Goal: Transaction & Acquisition: Obtain resource

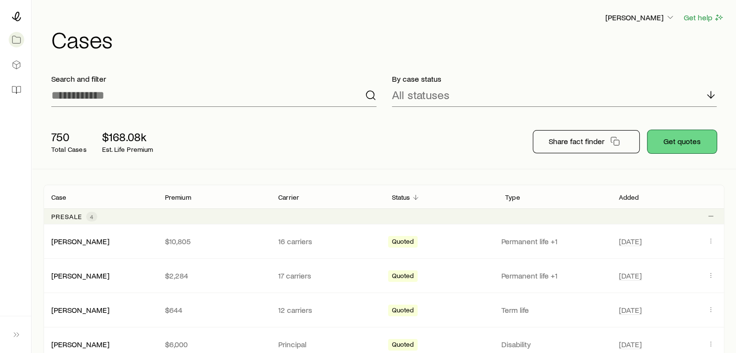
click at [689, 141] on button "Get quotes" at bounding box center [681, 141] width 69 height 23
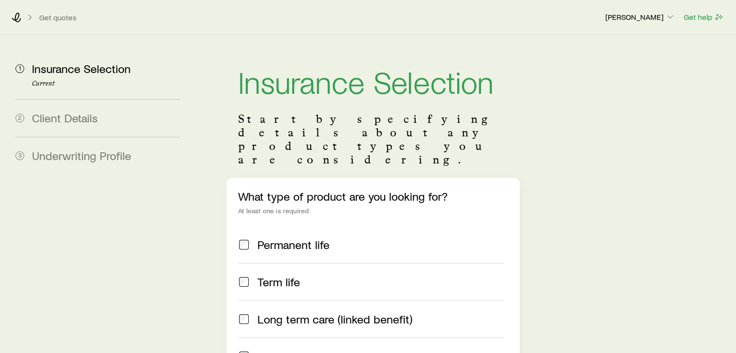
click at [293, 275] on span "Term life" at bounding box center [278, 282] width 43 height 14
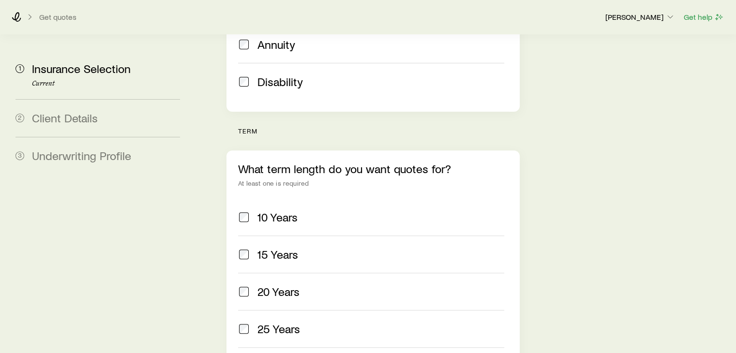
scroll to position [338, 0]
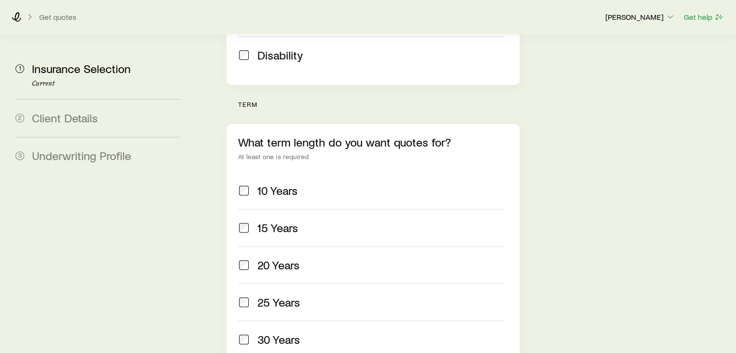
click at [286, 333] on span "30 Years" at bounding box center [278, 340] width 43 height 14
click at [282, 295] on span "25 Years" at bounding box center [278, 302] width 43 height 14
click at [283, 258] on span "20 Years" at bounding box center [278, 265] width 42 height 14
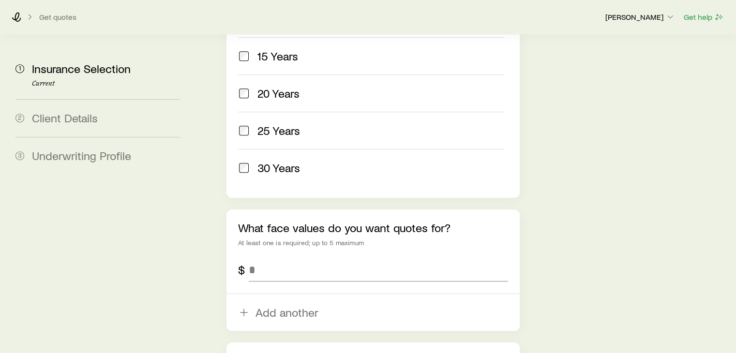
scroll to position [532, 0]
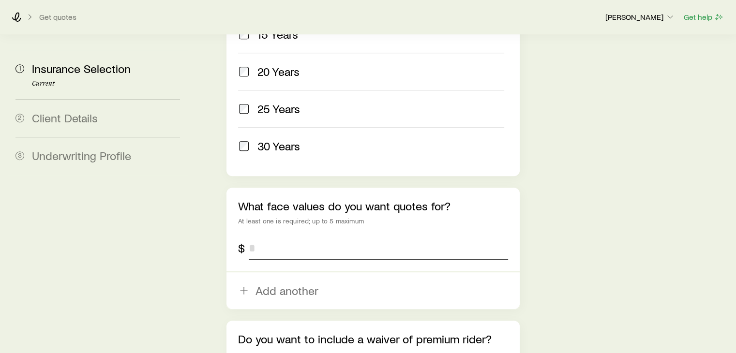
click at [306, 236] on input "tel" at bounding box center [378, 247] width 259 height 23
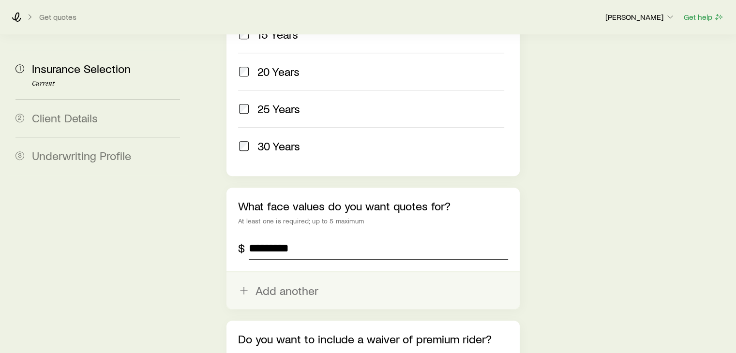
type input "*********"
click at [284, 272] on button "Add another" at bounding box center [372, 290] width 293 height 37
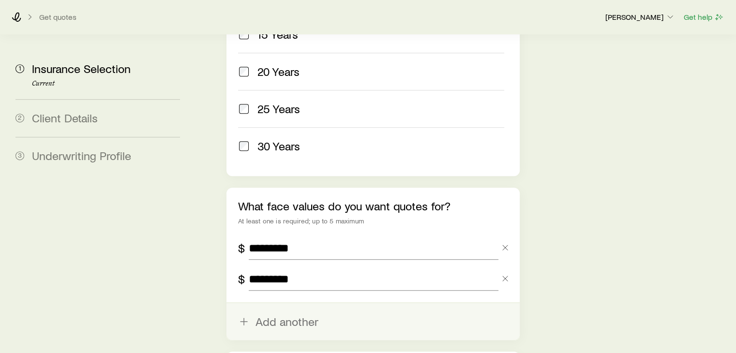
type input "*********"
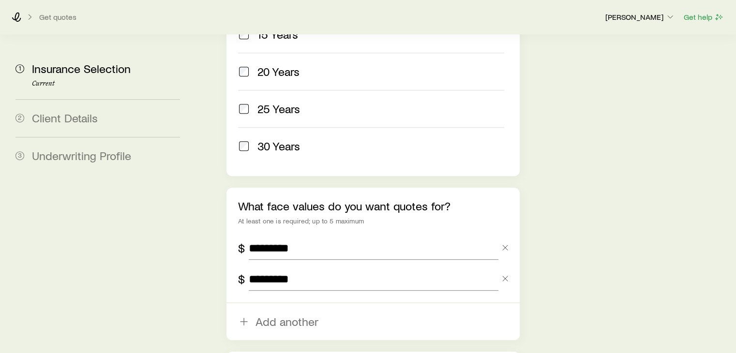
click at [284, 303] on button "Add another" at bounding box center [372, 321] width 293 height 37
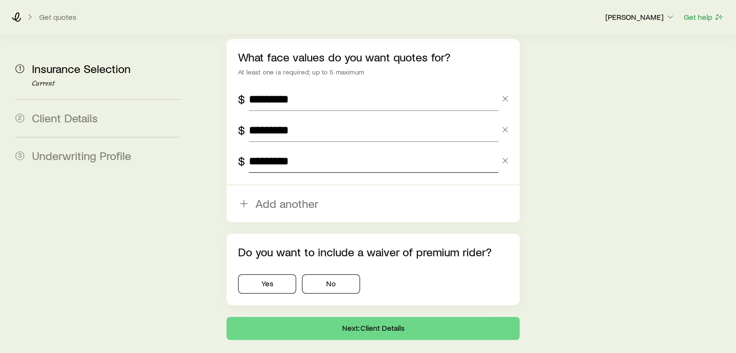
scroll to position [694, 0]
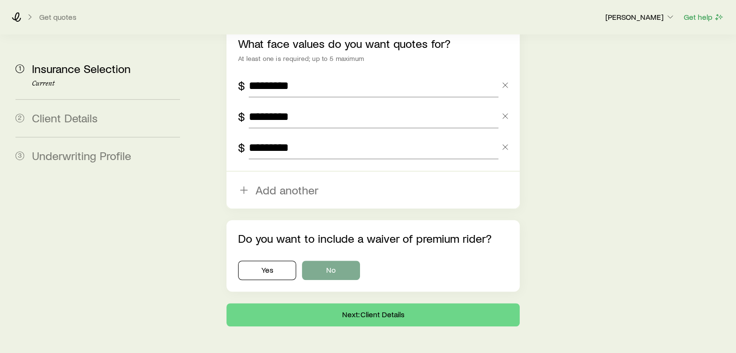
type input "*********"
click at [339, 261] on button "No" at bounding box center [331, 270] width 58 height 19
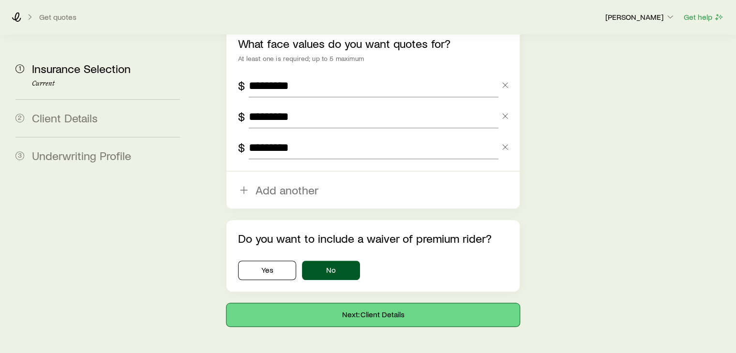
click at [427, 303] on button "Next: Client Details" at bounding box center [372, 314] width 293 height 23
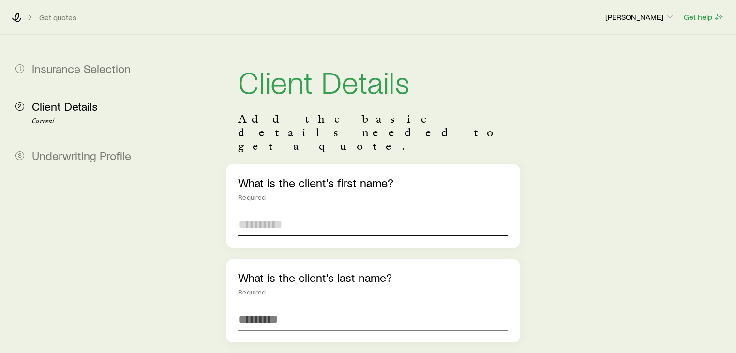
click at [328, 213] on input "text" at bounding box center [372, 224] width 269 height 23
type input "****"
type input "******"
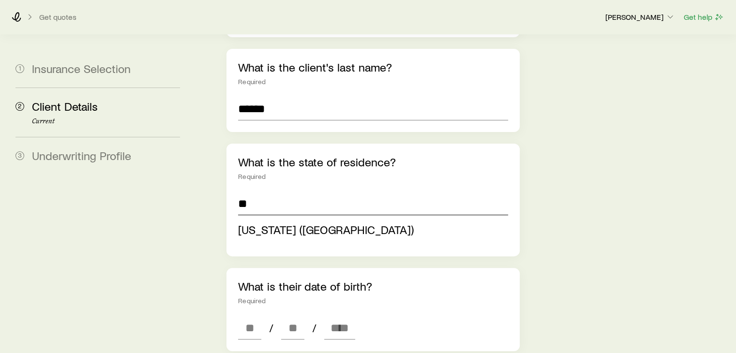
type input "**********"
click at [202, 162] on div "**********" at bounding box center [463, 323] width 529 height 998
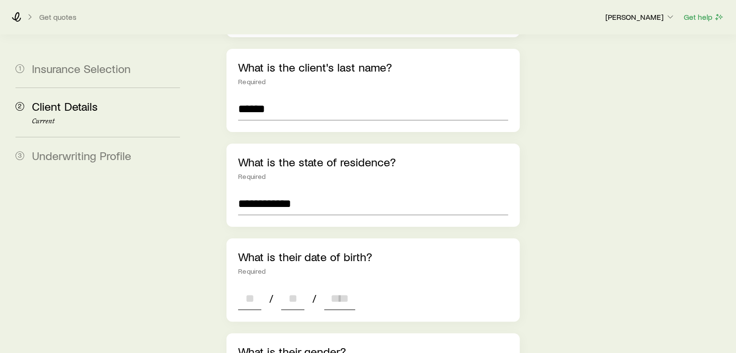
click at [253, 287] on input at bounding box center [249, 298] width 23 height 23
type input "**"
type input "****"
type input "*"
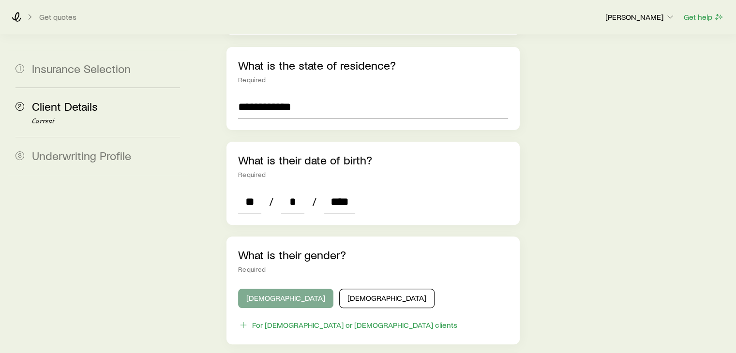
type input "****"
click at [285, 289] on button "[DEMOGRAPHIC_DATA]" at bounding box center [285, 298] width 95 height 19
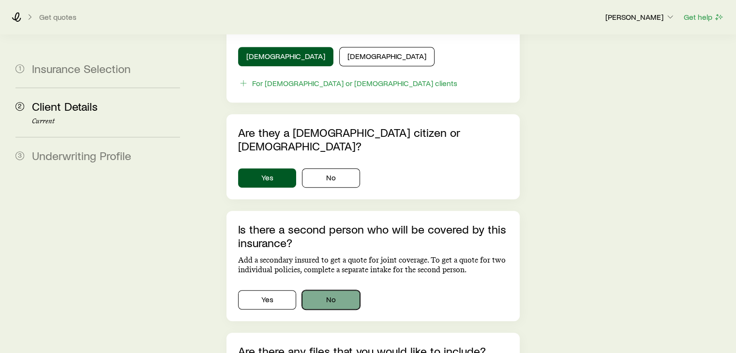
click at [343, 290] on button "No" at bounding box center [331, 299] width 58 height 19
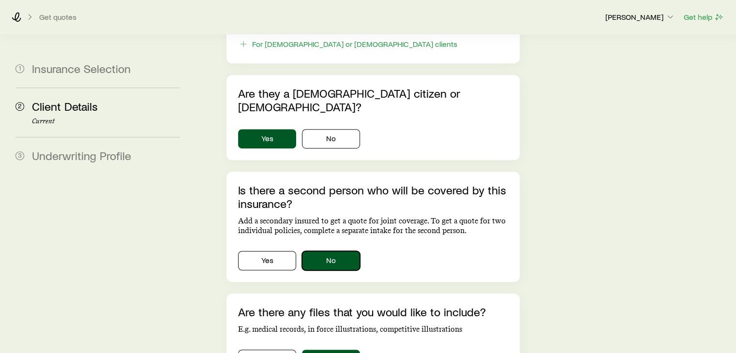
scroll to position [664, 0]
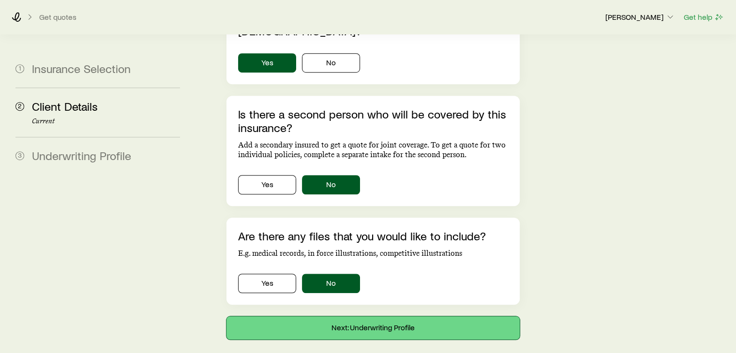
click at [403, 316] on button "Next: Underwriting Profile" at bounding box center [372, 327] width 293 height 23
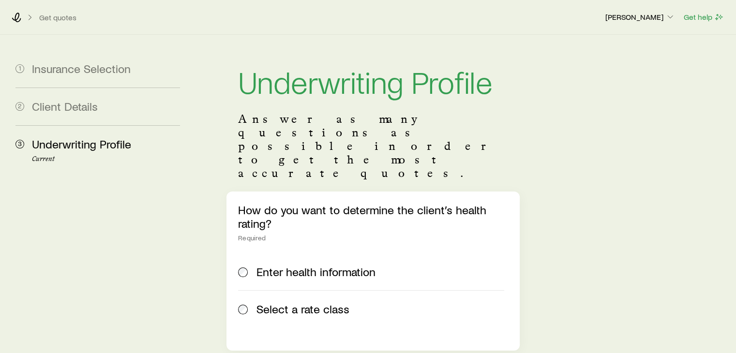
click at [310, 302] on span "Select a rate class" at bounding box center [302, 309] width 93 height 14
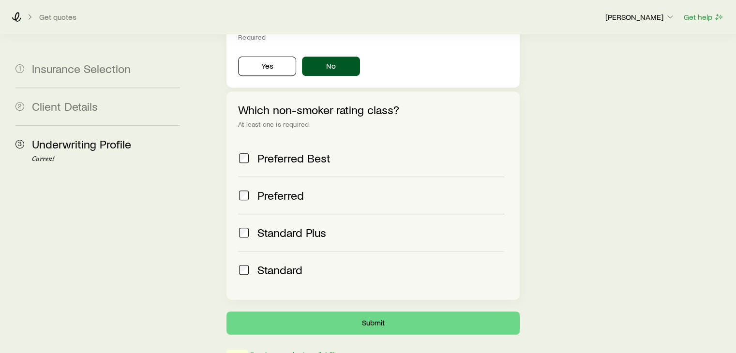
scroll to position [387, 0]
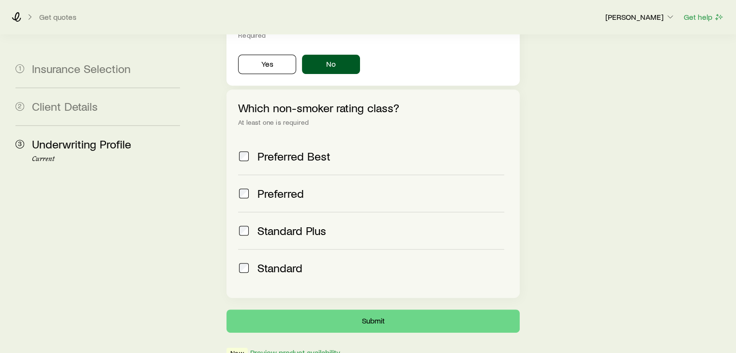
click at [282, 261] on span "Standard" at bounding box center [279, 268] width 45 height 14
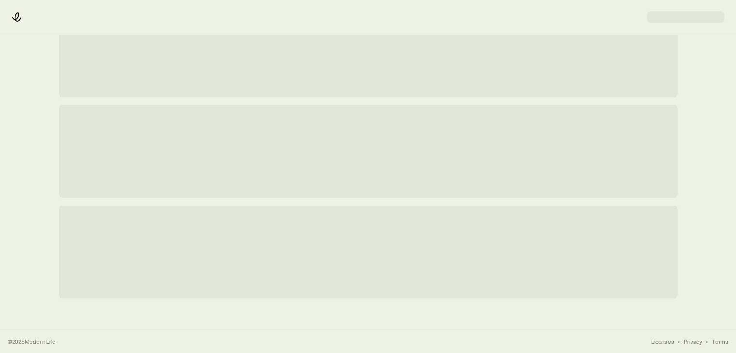
scroll to position [0, 0]
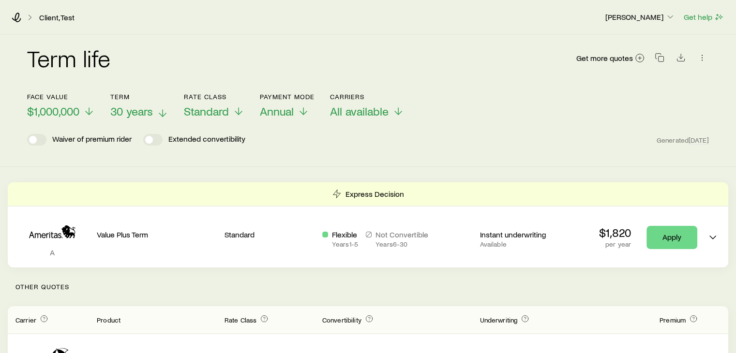
click at [164, 111] on icon at bounding box center [163, 113] width 12 height 12
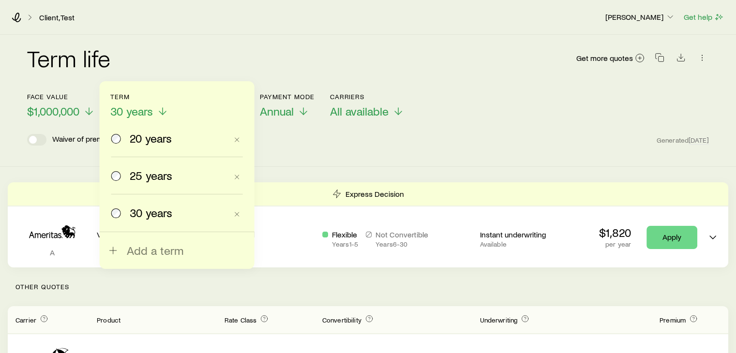
click at [157, 170] on span "25 years" at bounding box center [151, 176] width 43 height 14
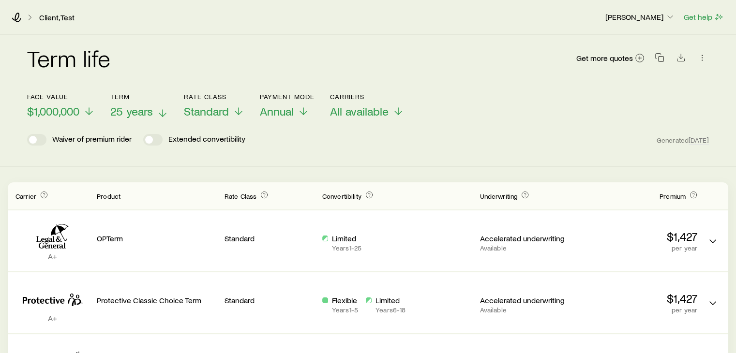
click at [162, 116] on icon at bounding box center [163, 113] width 12 height 12
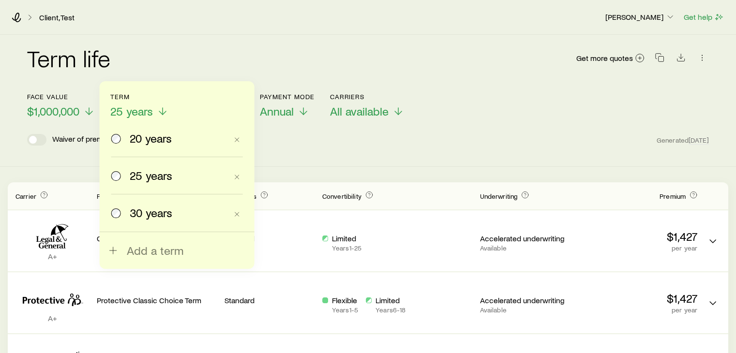
click at [164, 142] on span "20 years" at bounding box center [151, 139] width 42 height 14
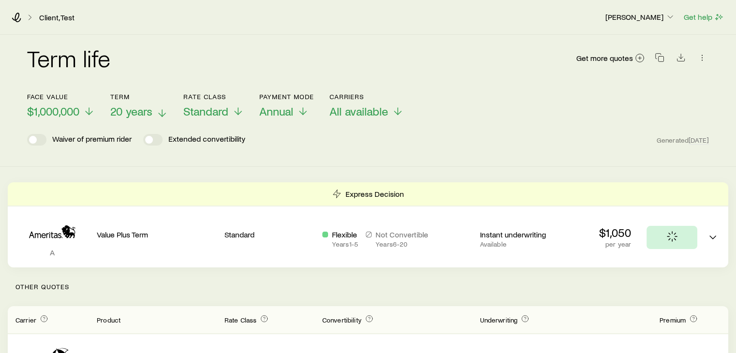
click at [158, 111] on icon at bounding box center [162, 113] width 12 height 12
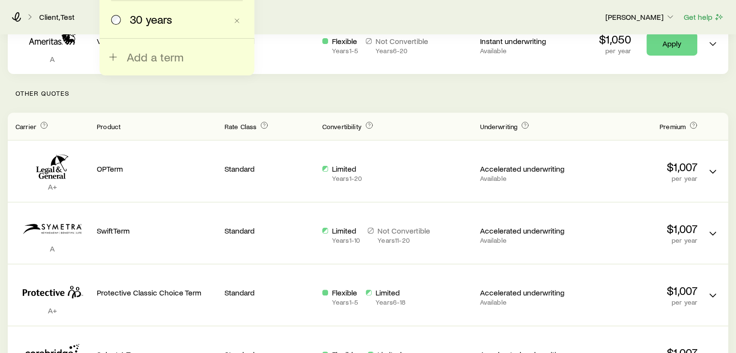
scroll to position [145, 0]
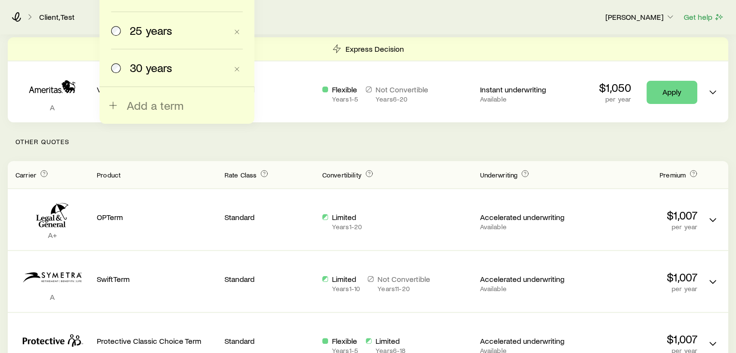
click at [317, 143] on p "Other Quotes" at bounding box center [368, 141] width 720 height 39
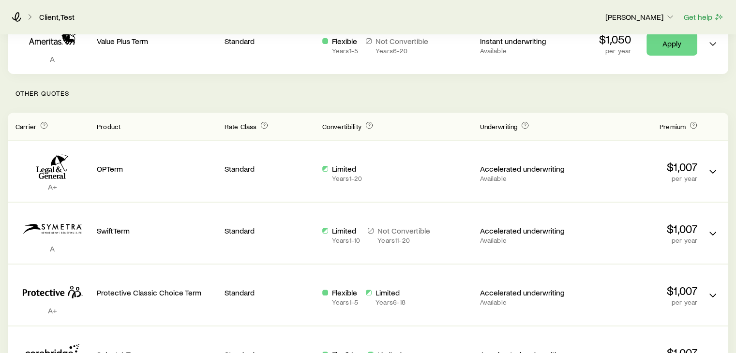
scroll to position [0, 0]
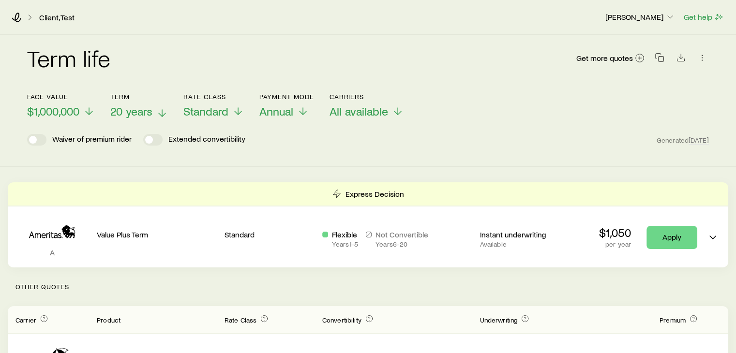
click at [152, 112] on span "20 years" at bounding box center [131, 111] width 42 height 14
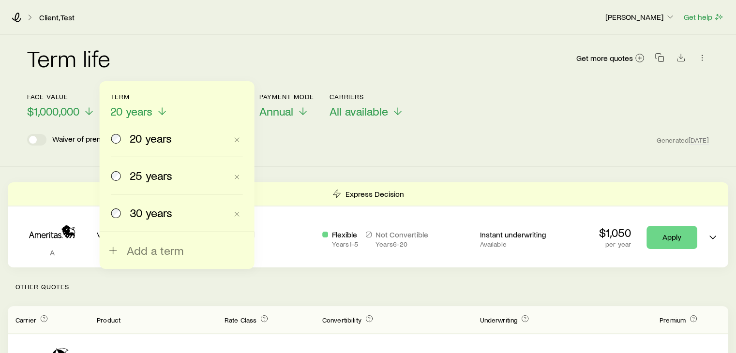
click at [163, 208] on span "30 years" at bounding box center [151, 213] width 43 height 14
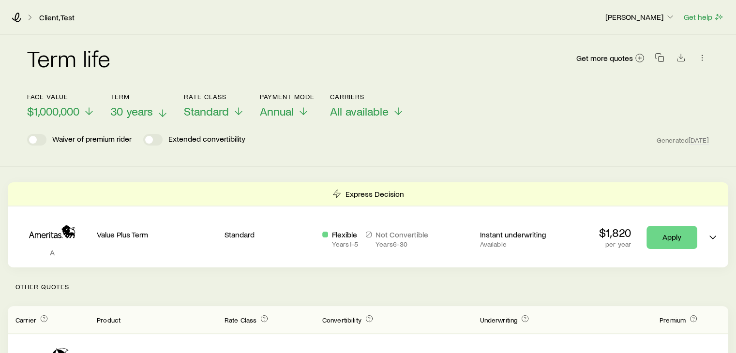
click at [156, 114] on p "30 years" at bounding box center [139, 111] width 58 height 14
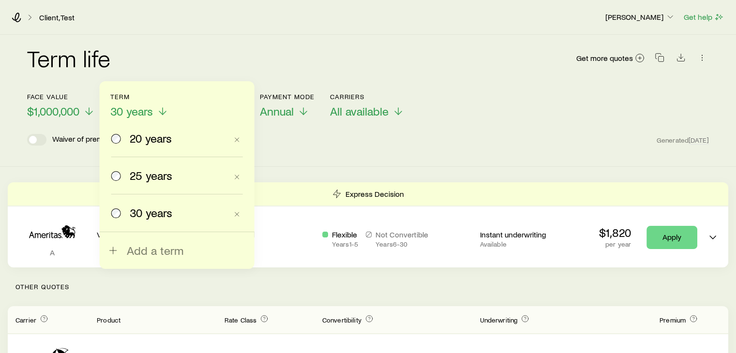
click at [192, 143] on div "20 years" at bounding box center [179, 139] width 98 height 14
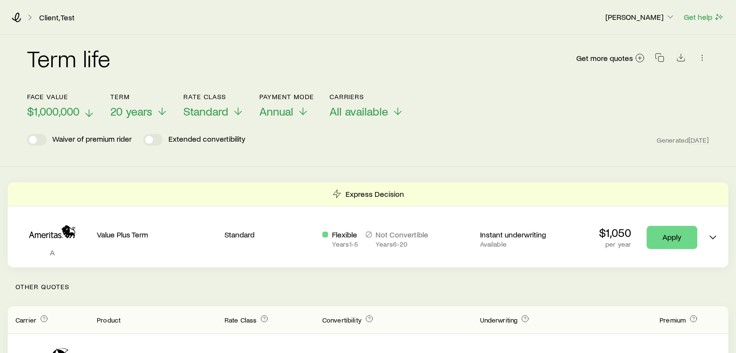
click at [88, 111] on icon at bounding box center [89, 113] width 12 height 12
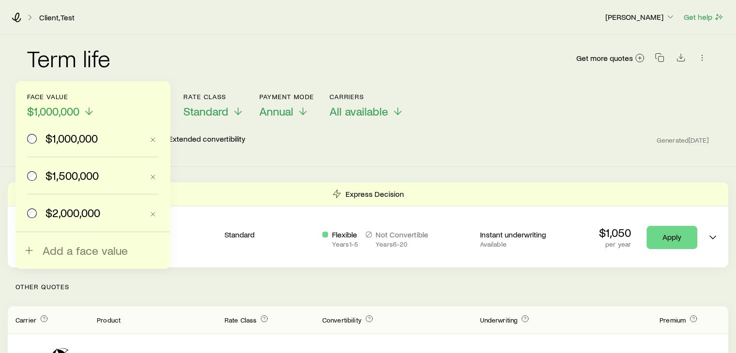
click at [79, 209] on span "$2,000,000" at bounding box center [72, 213] width 55 height 14
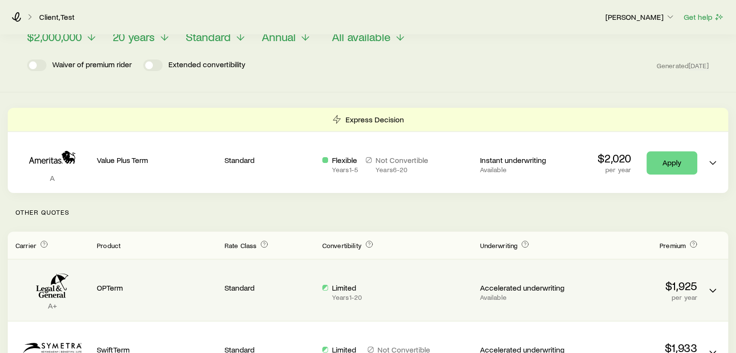
scroll to position [48, 0]
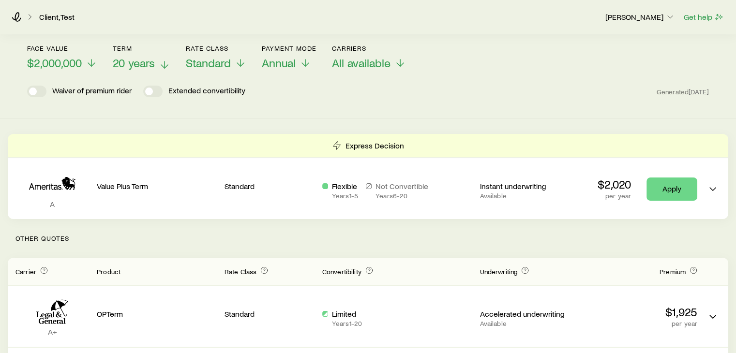
click at [154, 64] on span "20 years" at bounding box center [134, 63] width 42 height 14
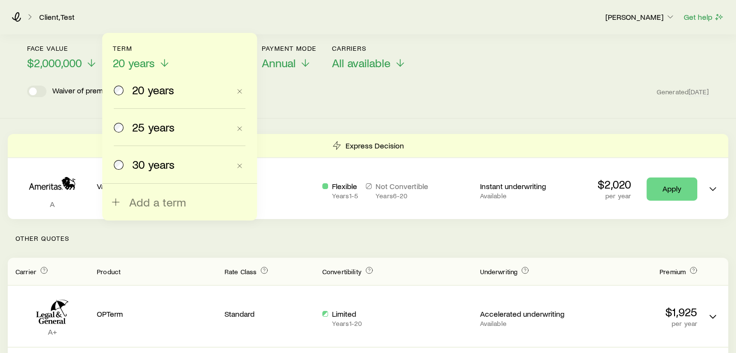
click at [171, 163] on span "30 years" at bounding box center [153, 165] width 43 height 14
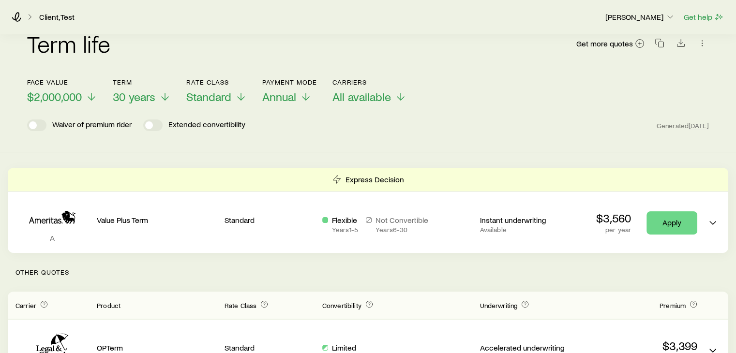
scroll to position [0, 0]
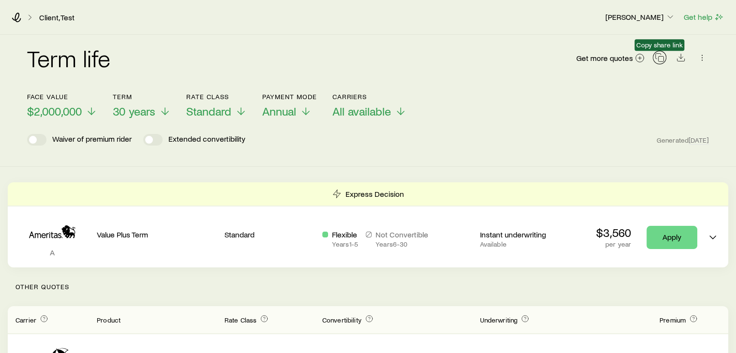
click at [660, 60] on icon "button" at bounding box center [659, 58] width 10 height 10
